Goal: Task Accomplishment & Management: Manage account settings

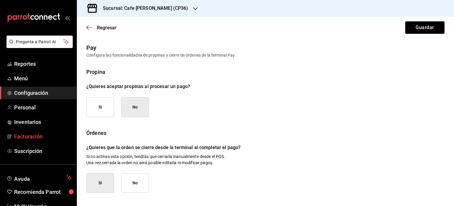
scroll to position [64, 0]
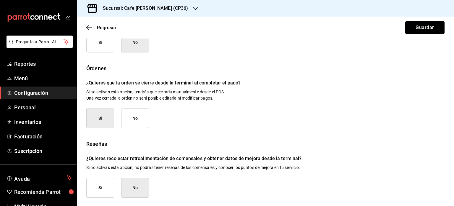
click at [159, 8] on h3 "Sucursal: Cafe [PERSON_NAME] (CP36)" at bounding box center [143, 8] width 90 height 7
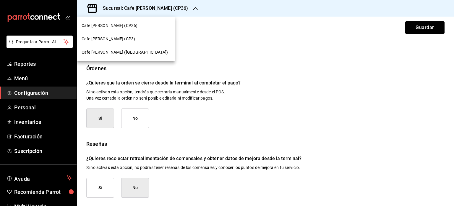
click at [109, 38] on span "Cafe [PERSON_NAME] (CP3)" at bounding box center [109, 39] width 54 height 6
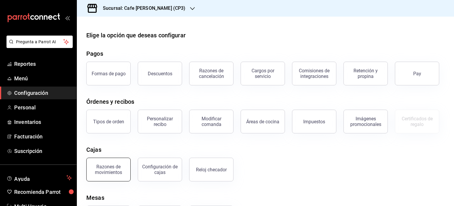
click at [104, 168] on div "Razones de movimientos" at bounding box center [108, 169] width 37 height 11
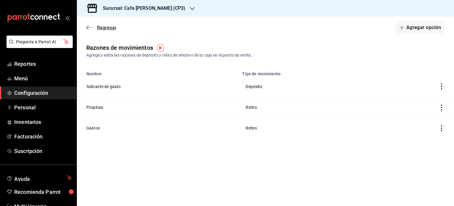
click at [97, 29] on span "Regresar" at bounding box center [107, 28] width 20 height 6
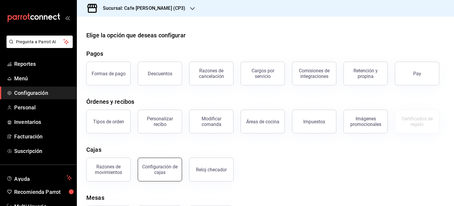
click at [167, 168] on div "Configuración de cajas" at bounding box center [160, 169] width 37 height 11
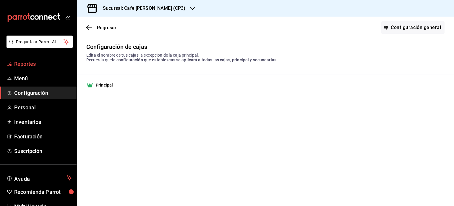
click at [32, 64] on span "Reportes" at bounding box center [43, 64] width 58 height 8
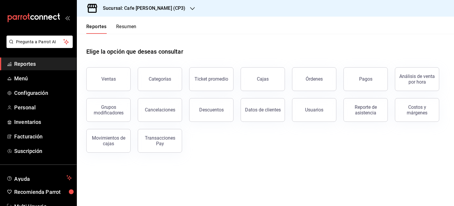
drag, startPoint x: 257, startPoint y: 59, endPoint x: 156, endPoint y: 159, distance: 142.2
click at [156, 159] on div "Elige la opción que deseas consultar Ventas Categorías Ticket promedio Cajas Ór…" at bounding box center [265, 98] width 377 height 128
click at [111, 143] on div "Movimientos de cajas" at bounding box center [108, 140] width 37 height 11
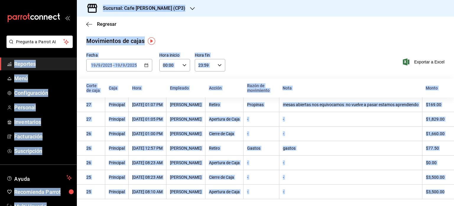
click at [289, 47] on div "Movimientos [PERSON_NAME] Fecha [DATE] [DATE] - [DATE] [DATE] Hora inicio 00:00…" at bounding box center [265, 117] width 377 height 162
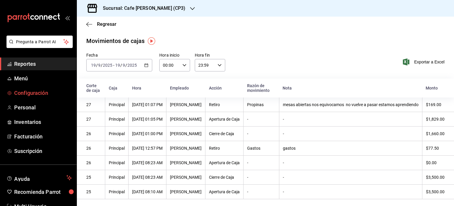
click at [38, 95] on span "Configuración" at bounding box center [43, 93] width 58 height 8
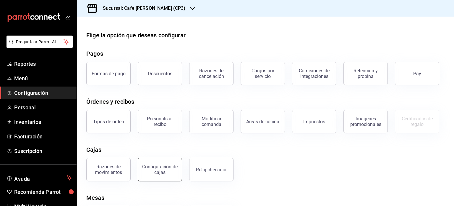
click at [162, 175] on button "Configuración de cajas" at bounding box center [160, 169] width 44 height 24
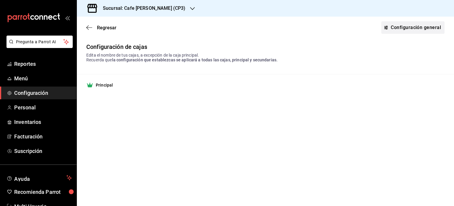
click at [417, 27] on link "Configuración general" at bounding box center [413, 27] width 63 height 12
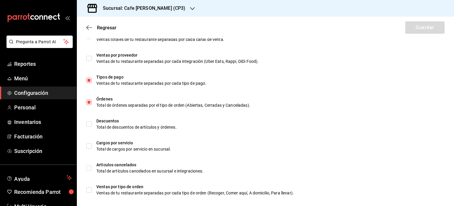
scroll to position [274, 0]
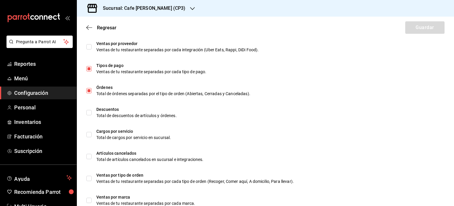
click at [159, 9] on h3 "Sucursal: Cafe [PERSON_NAME] (CP3)" at bounding box center [141, 8] width 87 height 7
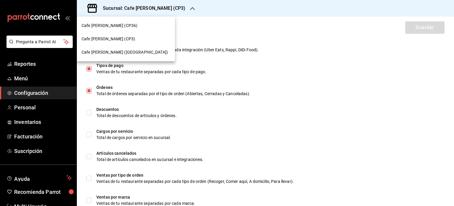
click at [110, 54] on span "Cafe [PERSON_NAME] ([GEOGRAPHIC_DATA])" at bounding box center [125, 52] width 86 height 6
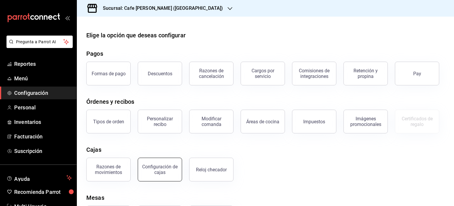
click at [158, 173] on div "Configuración de cajas" at bounding box center [160, 169] width 37 height 11
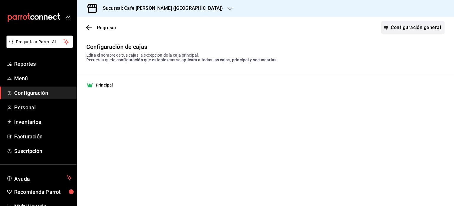
click at [406, 27] on link "Configuración general" at bounding box center [413, 27] width 63 height 12
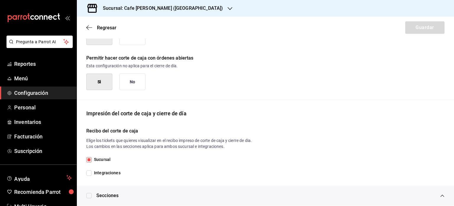
scroll to position [17, 0]
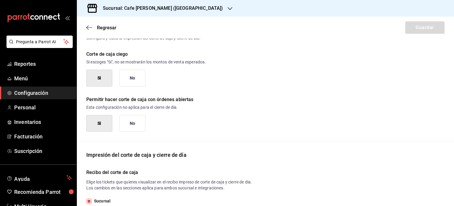
click at [183, 12] on div "Sucursal: Cafe [PERSON_NAME] ([GEOGRAPHIC_DATA])" at bounding box center [158, 8] width 153 height 17
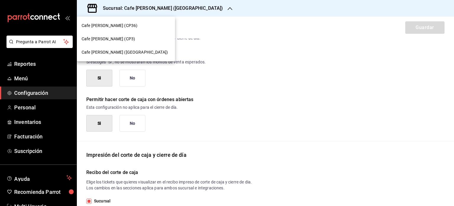
click at [105, 41] on span "Cafe [PERSON_NAME] (CP3)" at bounding box center [109, 39] width 54 height 6
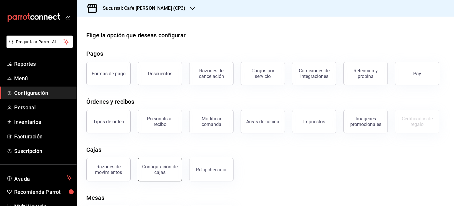
click at [155, 169] on div "Configuración de cajas" at bounding box center [160, 169] width 37 height 11
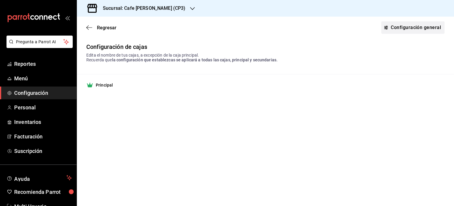
click at [406, 31] on link "Configuración general" at bounding box center [413, 27] width 63 height 12
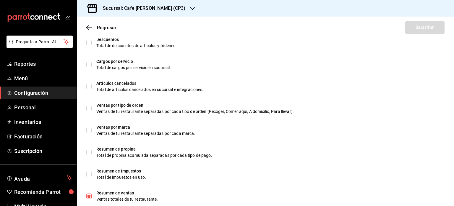
scroll to position [376, 0]
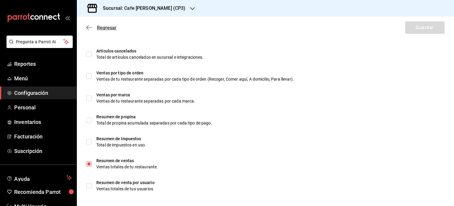
click at [88, 29] on icon "button" at bounding box center [89, 27] width 6 height 5
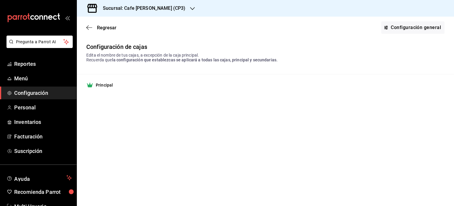
click at [156, 6] on h3 "Sucursal: Cafe [PERSON_NAME] (CP3)" at bounding box center [141, 8] width 87 height 7
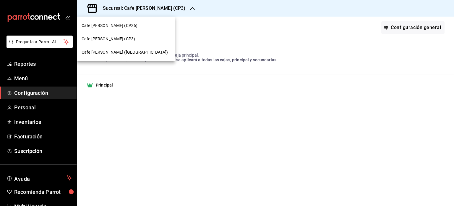
click at [120, 26] on span "Cafe [PERSON_NAME] (CP36)" at bounding box center [110, 25] width 56 height 6
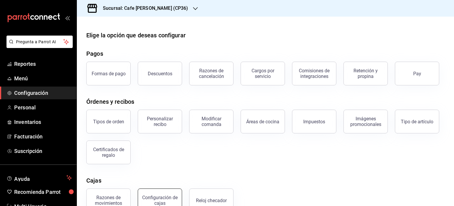
click at [155, 199] on div "Configuración de cajas" at bounding box center [160, 199] width 37 height 11
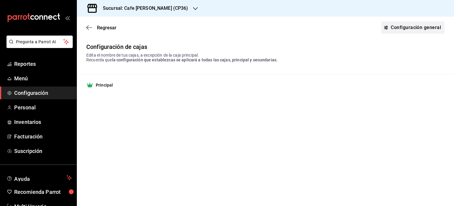
click at [399, 30] on link "Configuración general" at bounding box center [413, 27] width 63 height 12
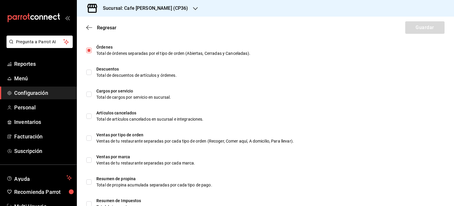
scroll to position [314, 0]
click at [90, 26] on icon "button" at bounding box center [89, 27] width 6 height 5
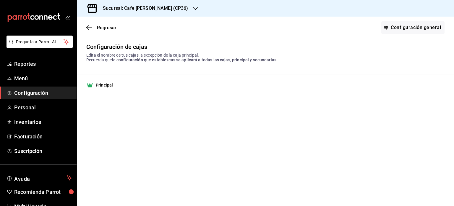
click at [161, 10] on h3 "Sucursal: Cafe [PERSON_NAME] (CP36)" at bounding box center [143, 8] width 90 height 7
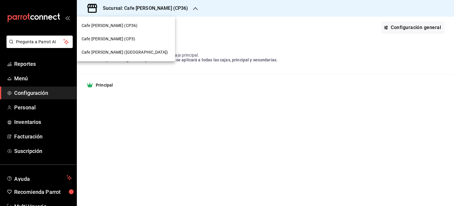
click at [109, 38] on span "Cafe [PERSON_NAME] (CP3)" at bounding box center [109, 39] width 54 height 6
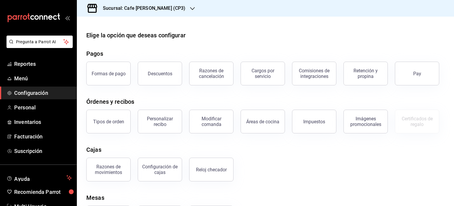
scroll to position [33, 0]
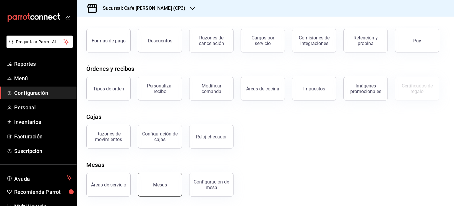
click at [153, 185] on button "Mesas" at bounding box center [160, 184] width 44 height 24
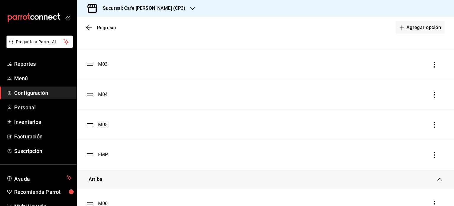
scroll to position [100, 0]
click at [434, 152] on icon "button" at bounding box center [434, 152] width 1 height 6
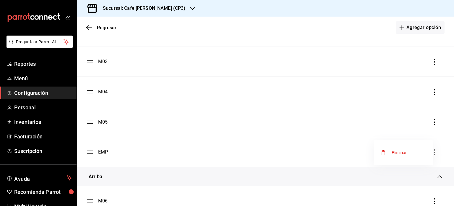
click at [93, 154] on div at bounding box center [227, 103] width 454 height 206
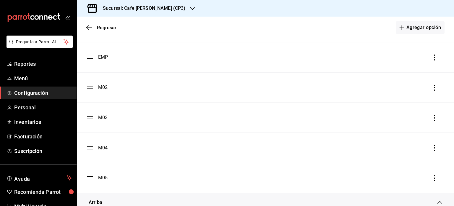
scroll to position [71, 0]
click at [93, 28] on span "Regresar" at bounding box center [101, 28] width 30 height 6
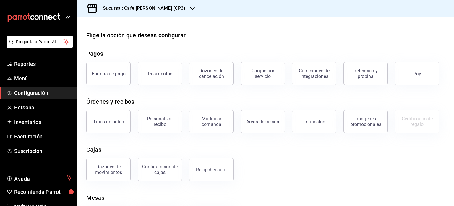
scroll to position [33, 0]
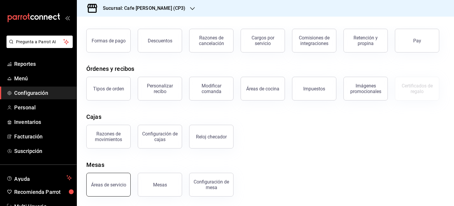
click at [119, 186] on div "Áreas de servicio" at bounding box center [108, 185] width 35 height 6
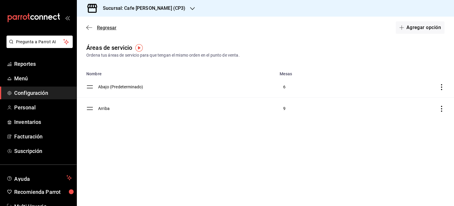
click at [90, 27] on icon "button" at bounding box center [89, 27] width 6 height 5
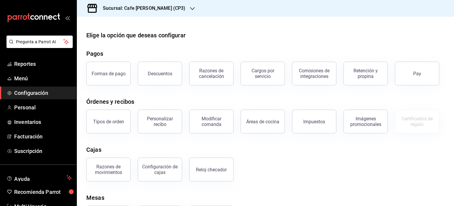
scroll to position [33, 0]
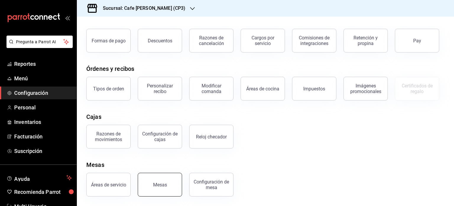
drag, startPoint x: 182, startPoint y: 169, endPoint x: 161, endPoint y: 188, distance: 28.3
click at [161, 188] on button "Mesas" at bounding box center [160, 184] width 44 height 24
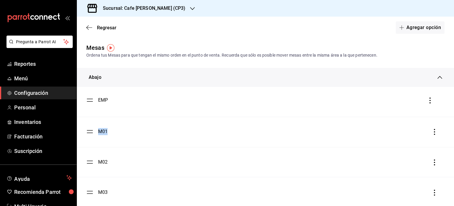
drag, startPoint x: 91, startPoint y: 134, endPoint x: 96, endPoint y: 103, distance: 32.0
click at [96, 103] on ul "M01 EMP M02 M03 M04 M05" at bounding box center [265, 177] width 377 height 180
click at [109, 27] on span "Regresar" at bounding box center [107, 28] width 20 height 6
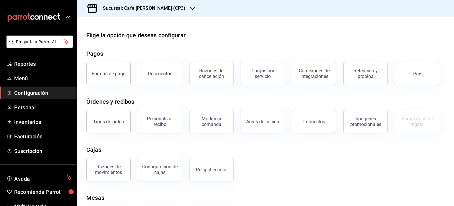
scroll to position [33, 0]
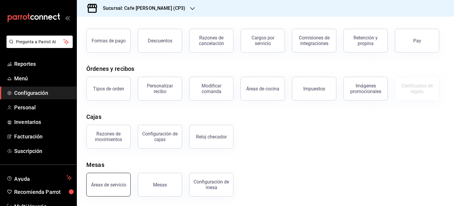
click at [105, 193] on button "Áreas de servicio" at bounding box center [108, 184] width 44 height 24
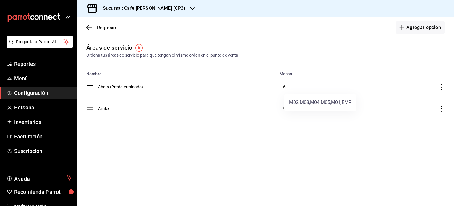
click at [442, 88] on div at bounding box center [227, 103] width 454 height 206
click at [442, 88] on icon "discountsTable" at bounding box center [442, 87] width 6 height 6
click at [307, 154] on div at bounding box center [227, 103] width 454 height 206
click at [102, 27] on span "Regresar" at bounding box center [107, 28] width 20 height 6
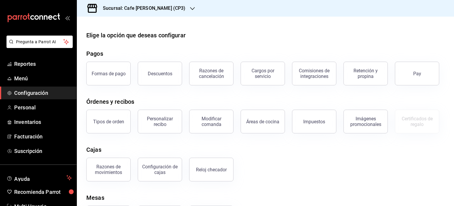
scroll to position [33, 0]
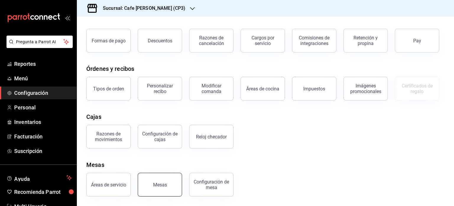
click at [166, 188] on button "Mesas" at bounding box center [160, 184] width 44 height 24
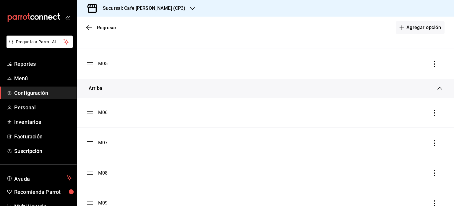
scroll to position [187, 0]
drag, startPoint x: 91, startPoint y: 104, endPoint x: 92, endPoint y: 73, distance: 30.8
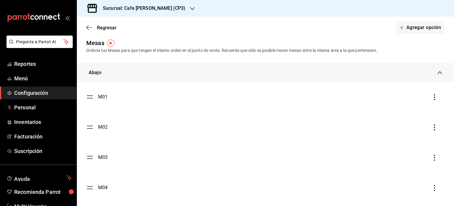
scroll to position [0, 0]
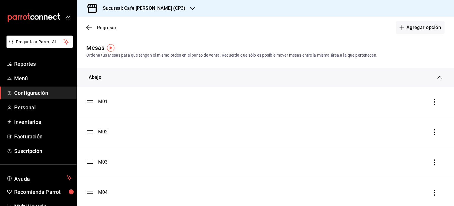
click at [105, 28] on span "Regresar" at bounding box center [107, 28] width 20 height 6
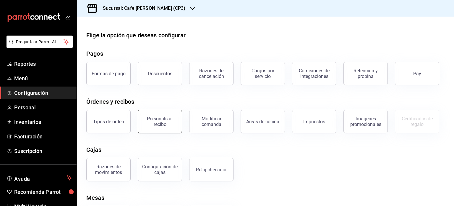
scroll to position [33, 0]
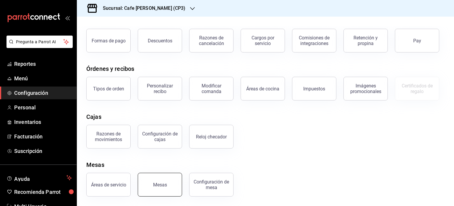
click at [164, 189] on button "Mesas" at bounding box center [160, 184] width 44 height 24
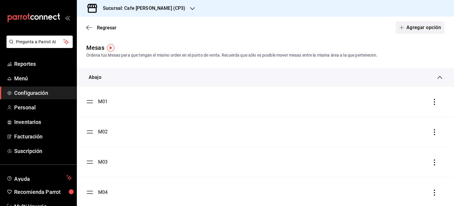
click at [417, 28] on button "Agregar opción" at bounding box center [420, 27] width 49 height 12
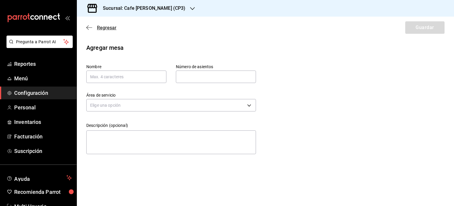
click at [89, 26] on icon "button" at bounding box center [89, 27] width 6 height 5
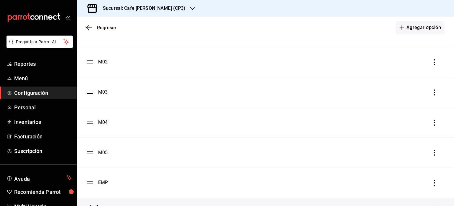
scroll to position [131, 0]
click at [432, 122] on icon "button" at bounding box center [435, 121] width 6 height 6
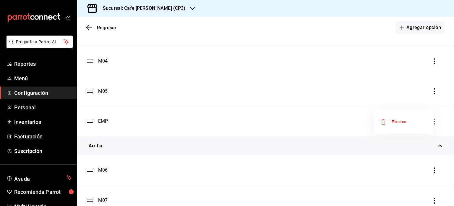
click at [102, 123] on div at bounding box center [227, 103] width 454 height 206
click at [103, 121] on div "EMP" at bounding box center [103, 120] width 10 height 7
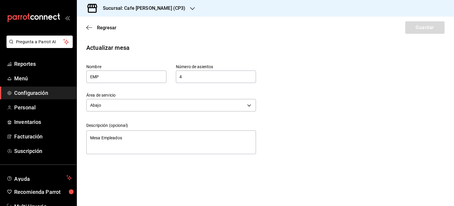
type textarea "x"
click at [191, 76] on input "4" at bounding box center [216, 77] width 80 height 12
type textarea "x"
type input "2"
type textarea "x"
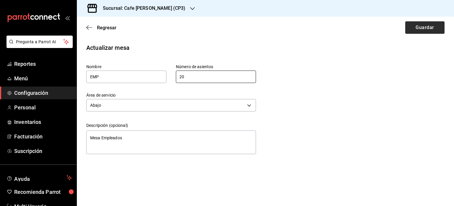
type input "20"
click at [421, 27] on button "Guardar" at bounding box center [425, 27] width 39 height 12
type textarea "x"
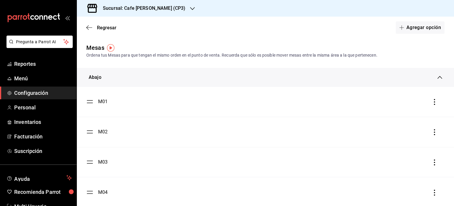
click at [133, 150] on li "M03" at bounding box center [265, 162] width 377 height 30
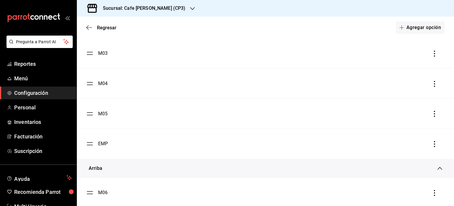
scroll to position [109, 0]
